Goal: Task Accomplishment & Management: Manage account settings

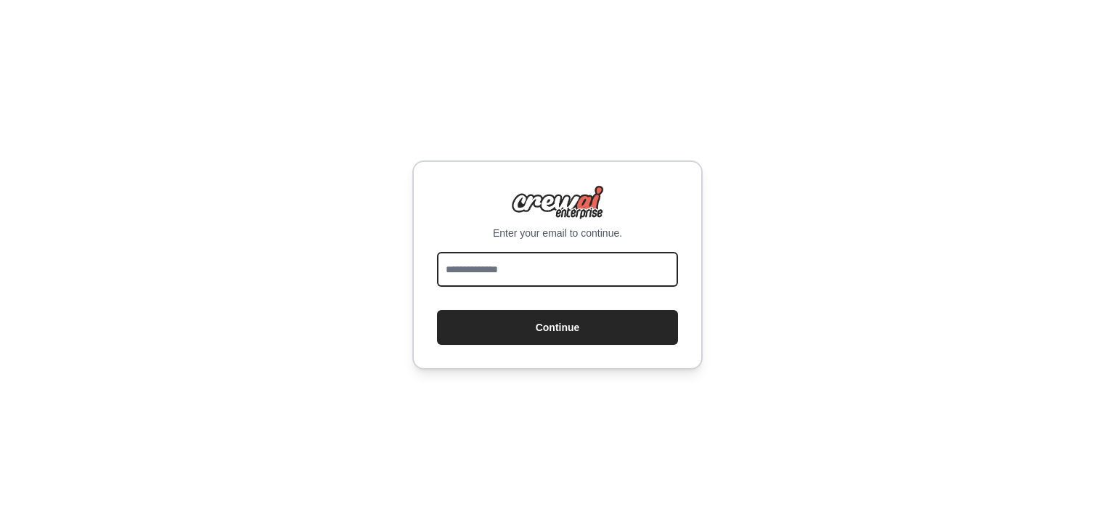
click at [502, 281] on input "email" at bounding box center [557, 269] width 241 height 35
type input "**********"
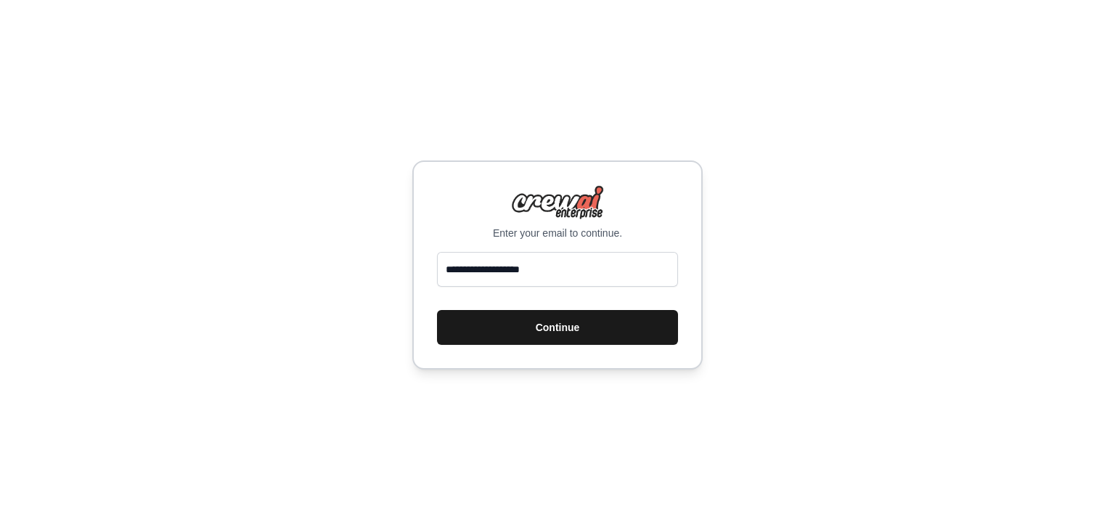
click at [543, 327] on button "Continue" at bounding box center [557, 327] width 241 height 35
